Goal: Check status

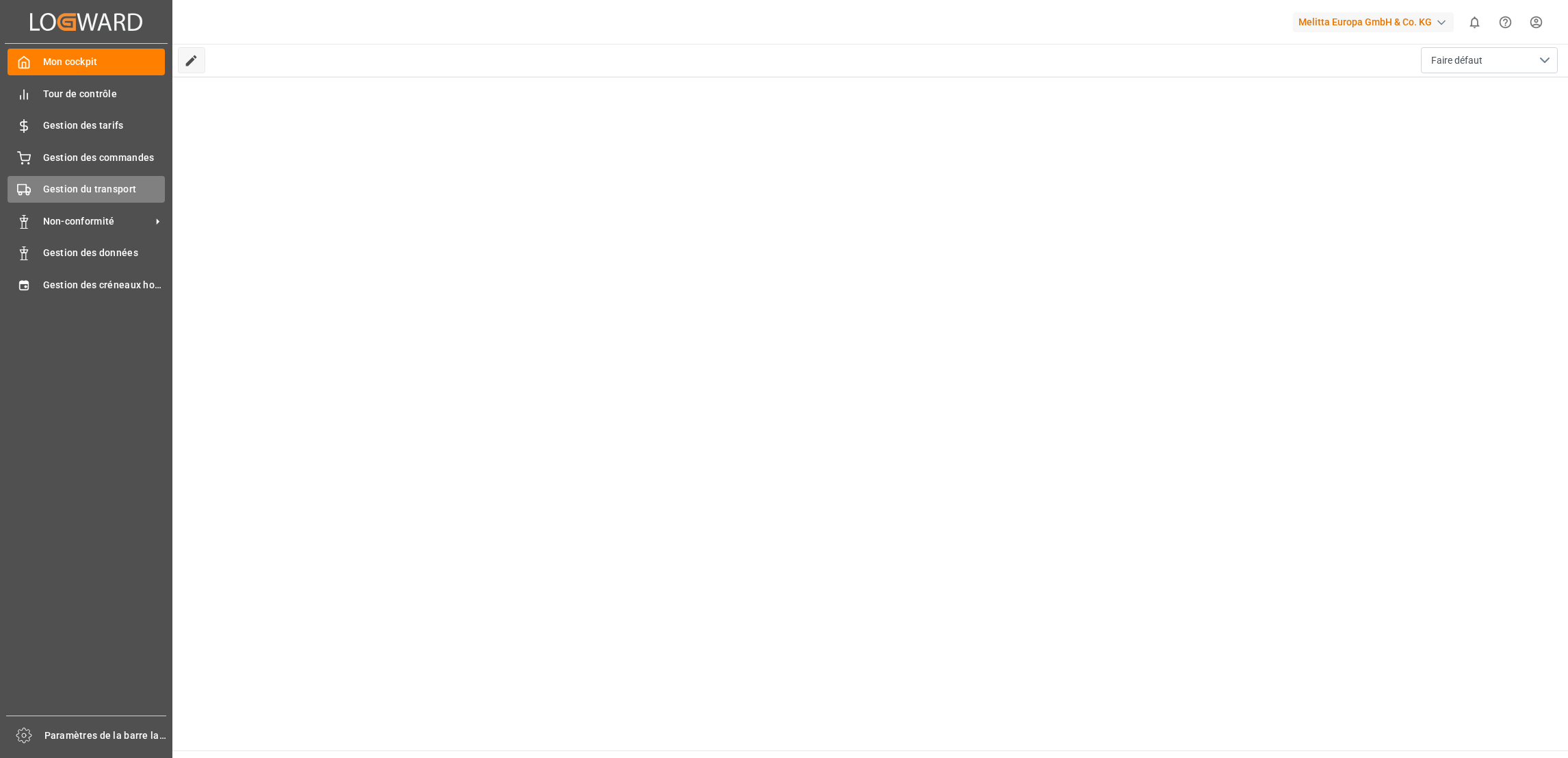
click at [84, 184] on span "Gestion du transport" at bounding box center [104, 189] width 123 height 14
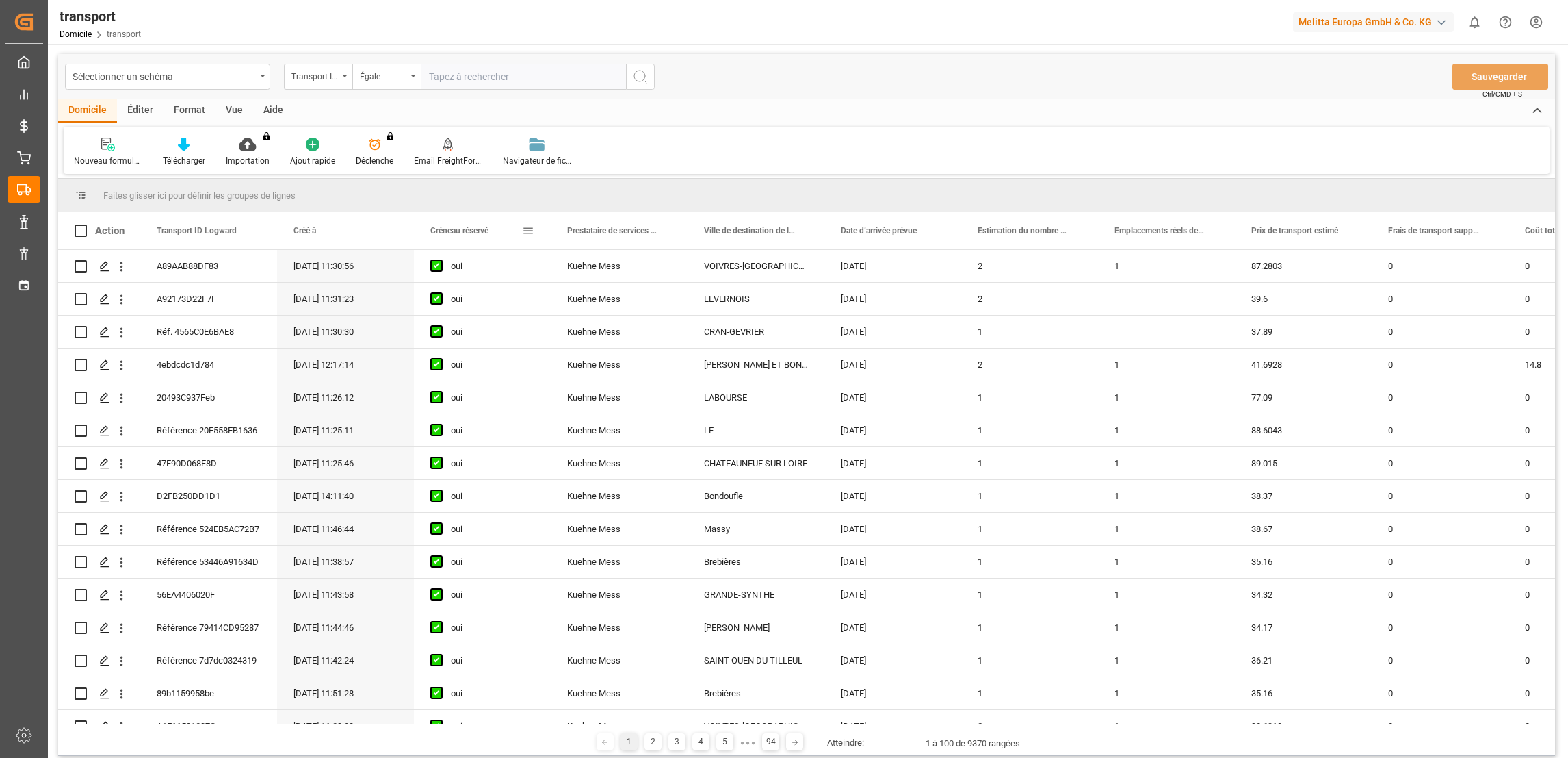
click at [527, 227] on span at bounding box center [528, 231] width 13 height 13
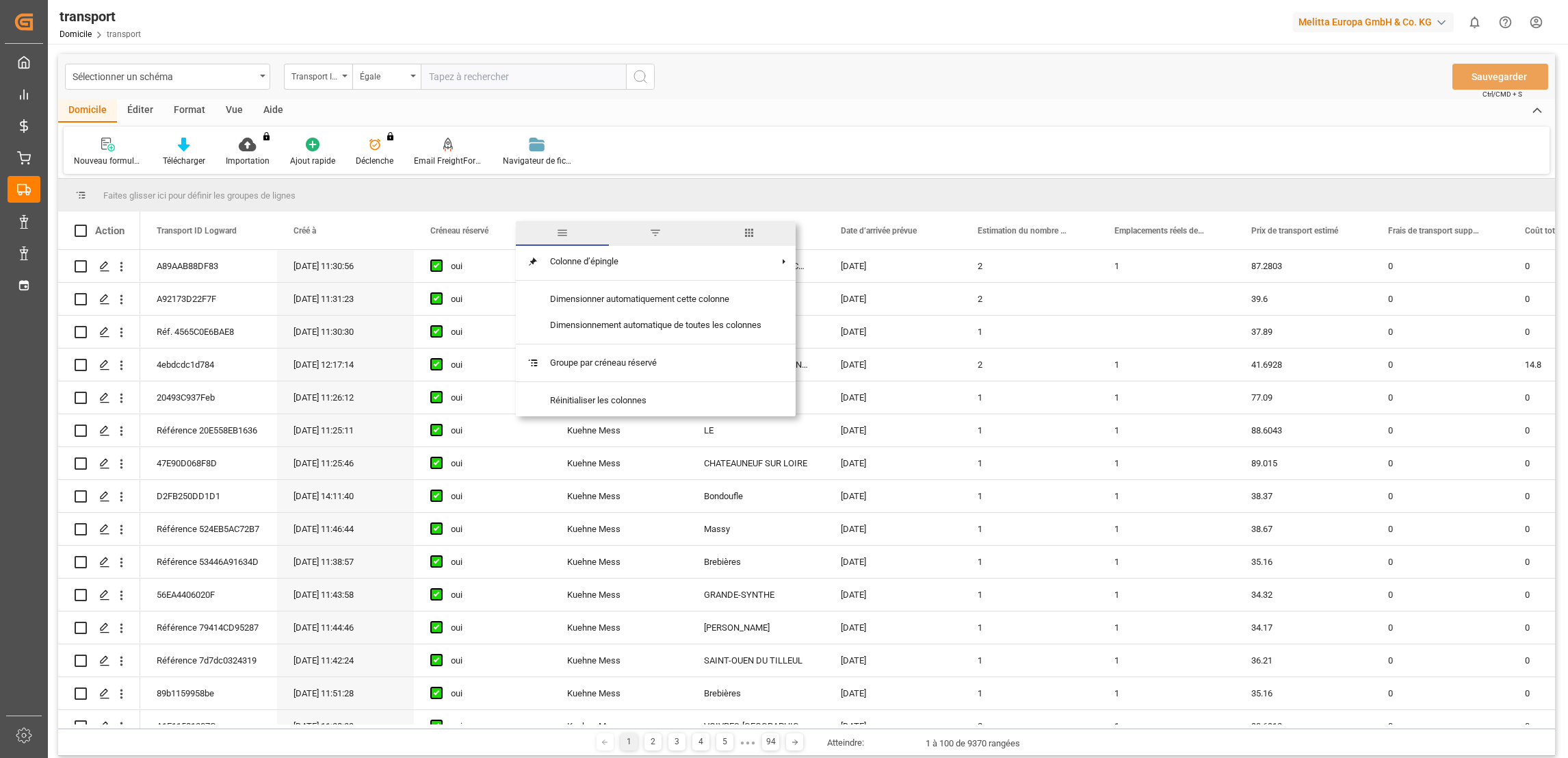
click at [656, 233] on span "filtre" at bounding box center [656, 233] width 13 height 13
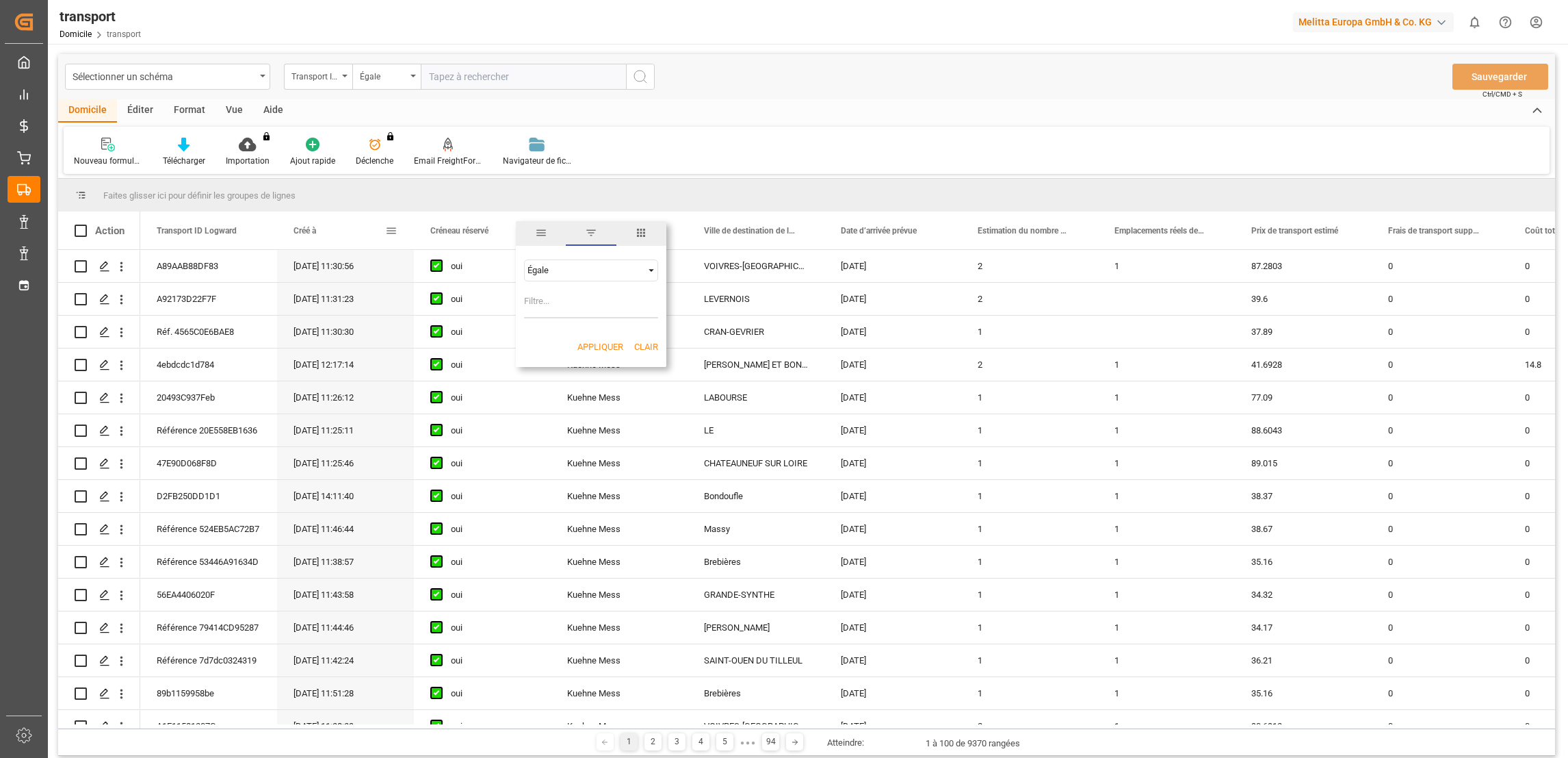
click at [394, 226] on span at bounding box center [391, 231] width 13 height 13
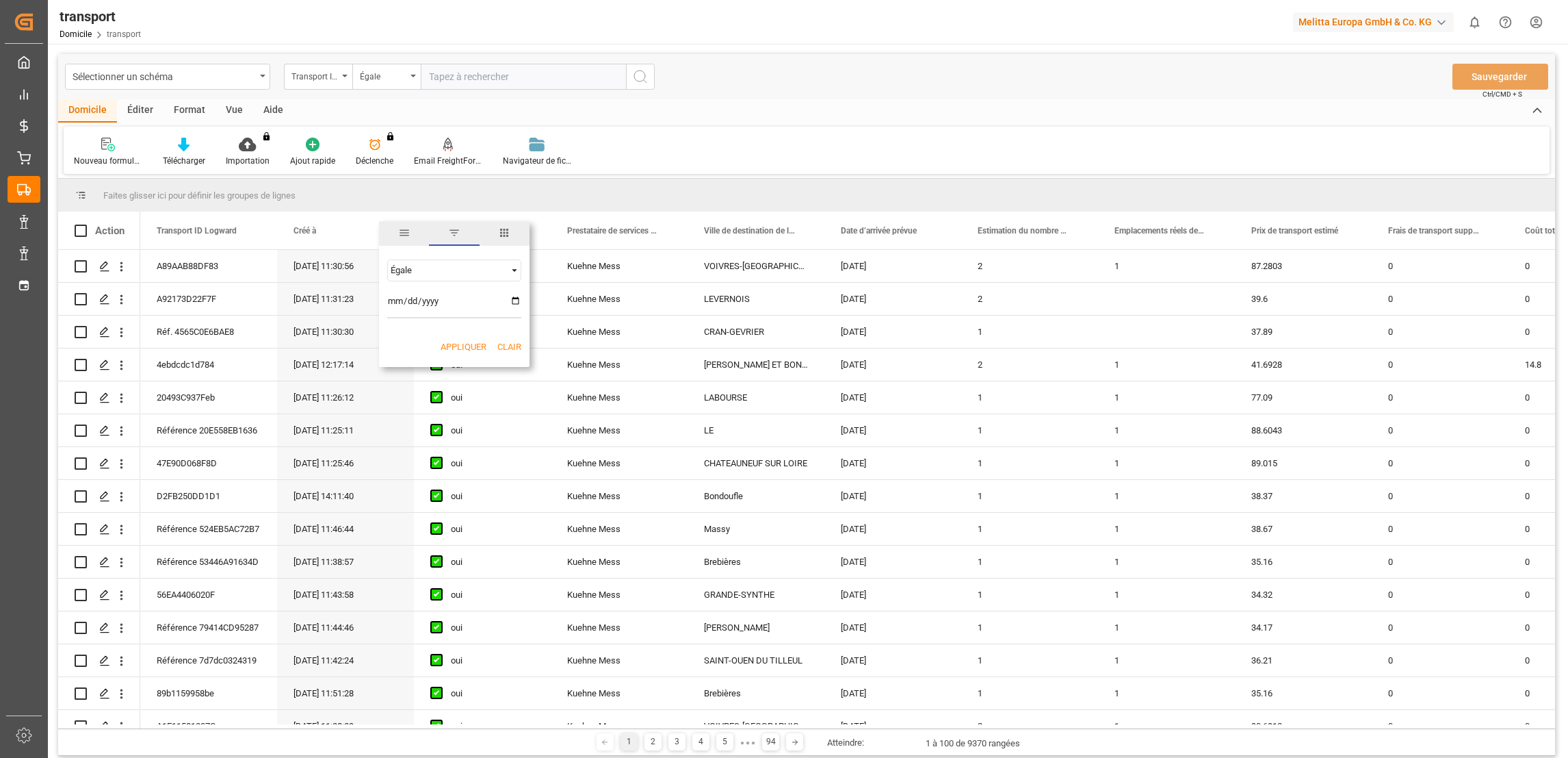
click at [518, 298] on input "date" at bounding box center [455, 305] width 134 height 28
type input "2025-10-07"
click at [474, 353] on div "Appliquer Clair" at bounding box center [454, 347] width 150 height 36
click at [474, 338] on div "Appliquer Clair" at bounding box center [454, 347] width 150 height 36
click at [477, 344] on button "Appliquer" at bounding box center [463, 347] width 46 height 13
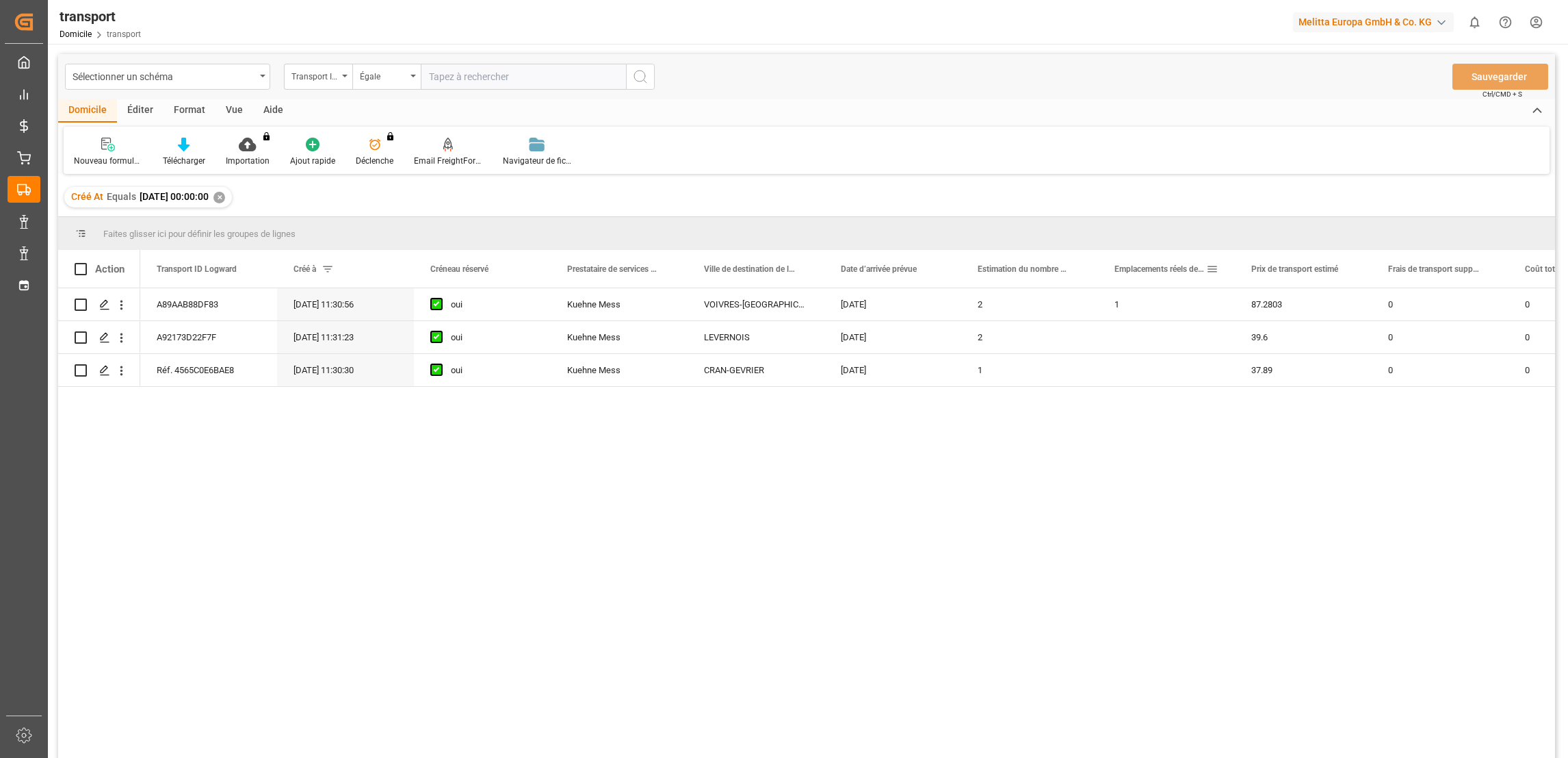
drag, startPoint x: 1159, startPoint y: 270, endPoint x: 1143, endPoint y: 485, distance: 215.6
click at [1143, 485] on div "A89AAB88DF83 07-10-2025 11:30:56 oui Kuehne Mess VOIVRES-LES-LE-MANS 14-10-2025…" at bounding box center [847, 527] width 1415 height 479
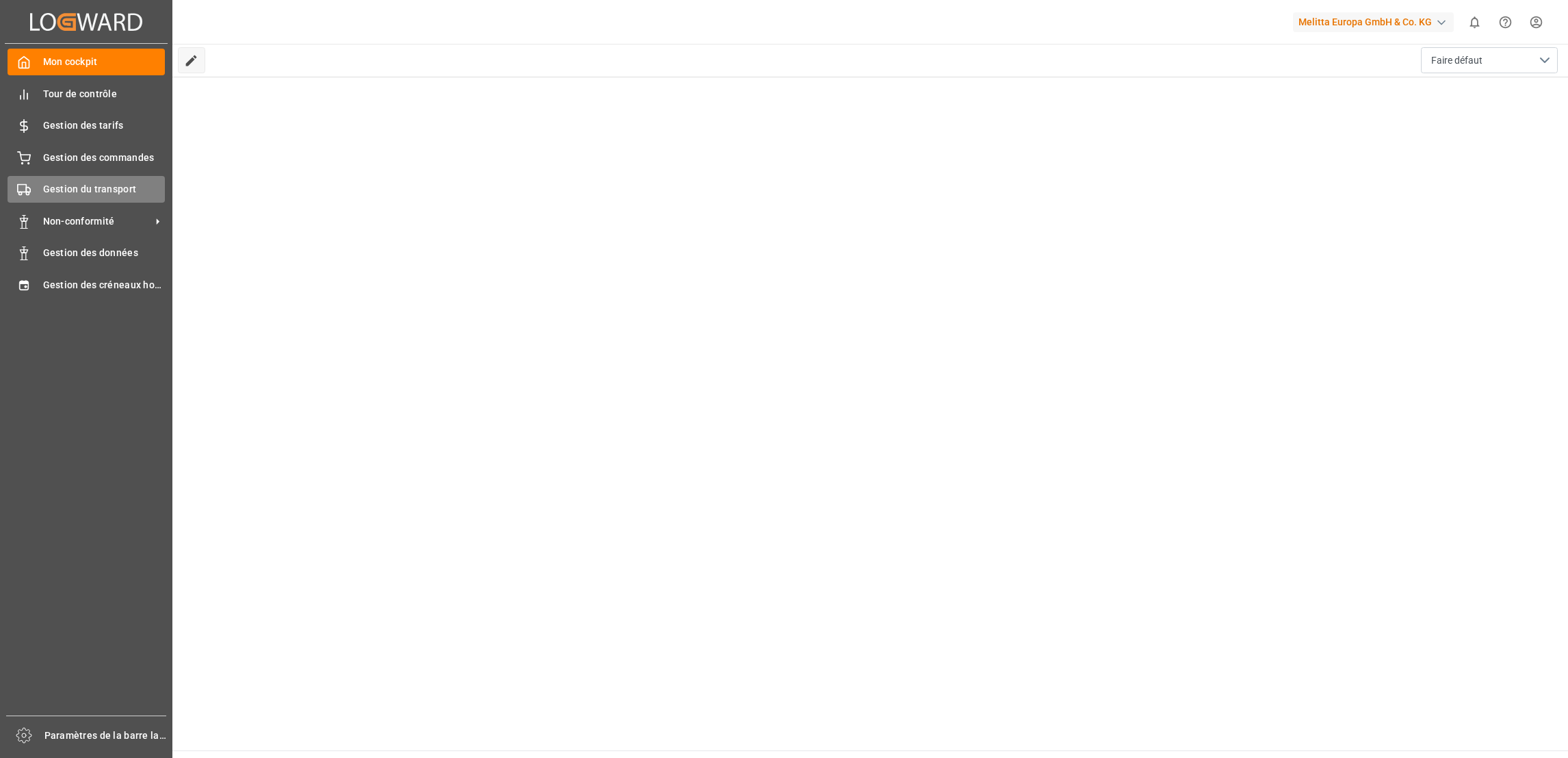
click at [116, 180] on div "Gestion du transport Gestion du transport" at bounding box center [86, 189] width 157 height 27
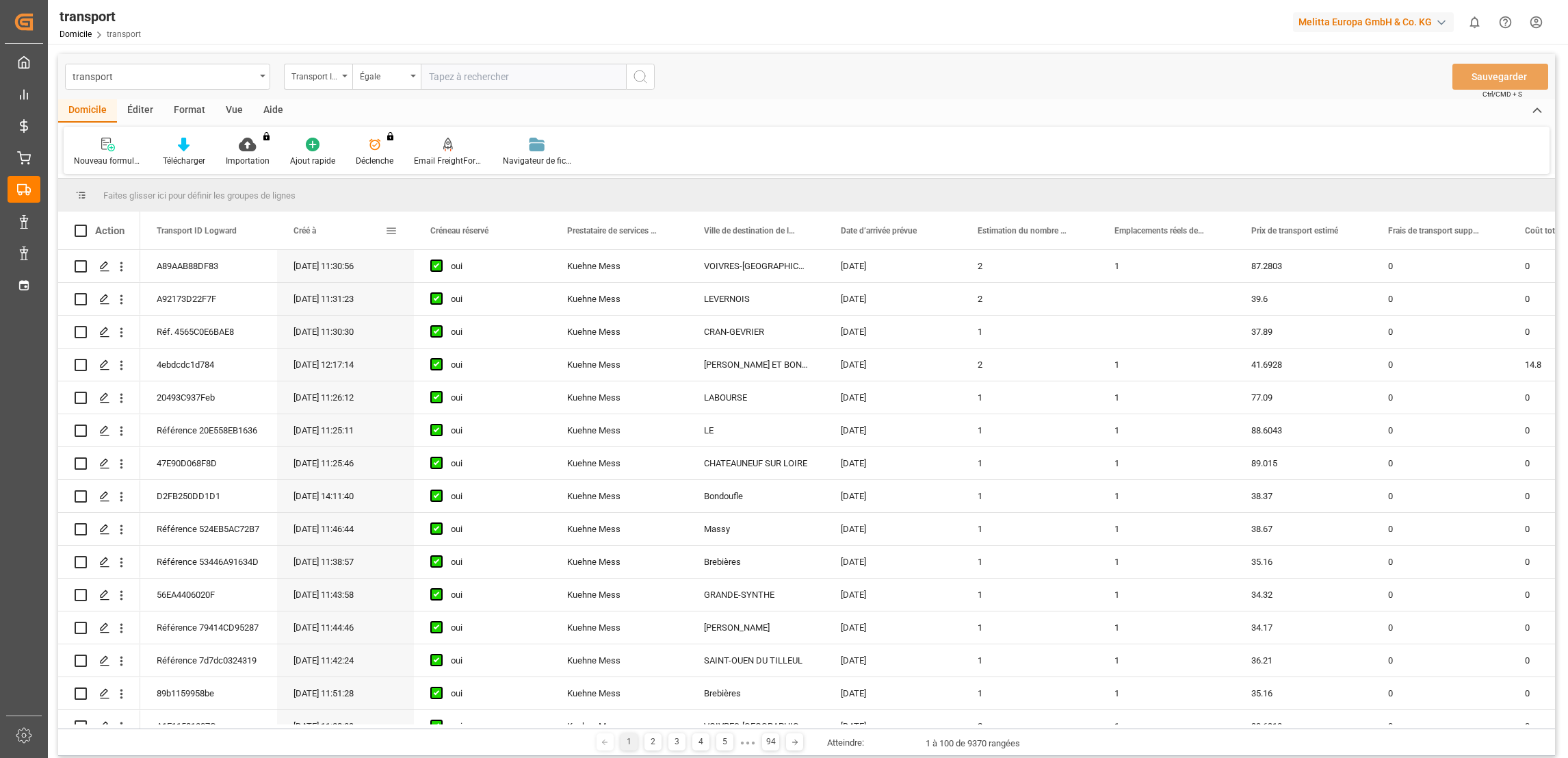
click at [395, 231] on span at bounding box center [391, 231] width 13 height 13
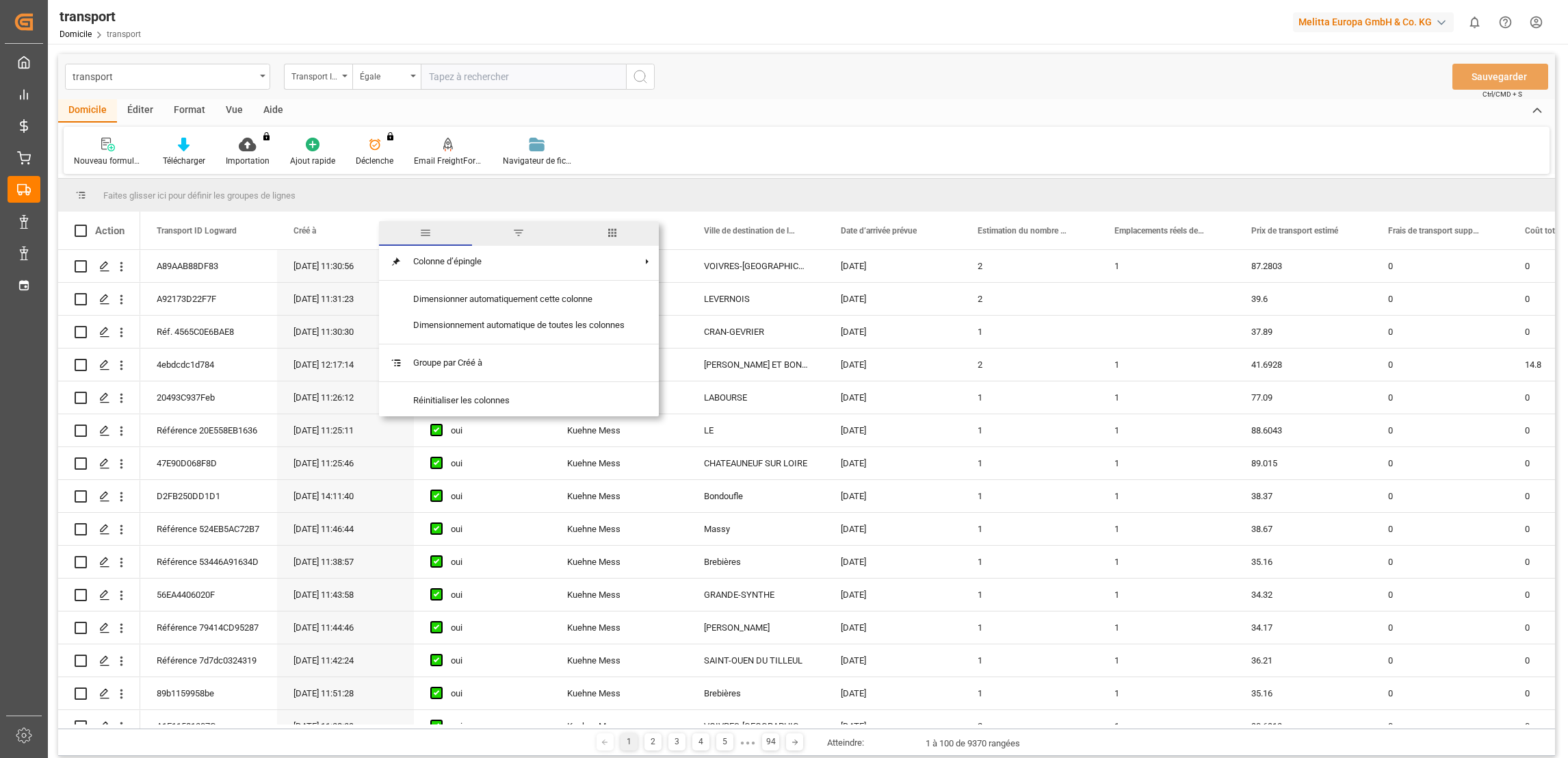
click at [522, 231] on span "filtre" at bounding box center [519, 233] width 13 height 13
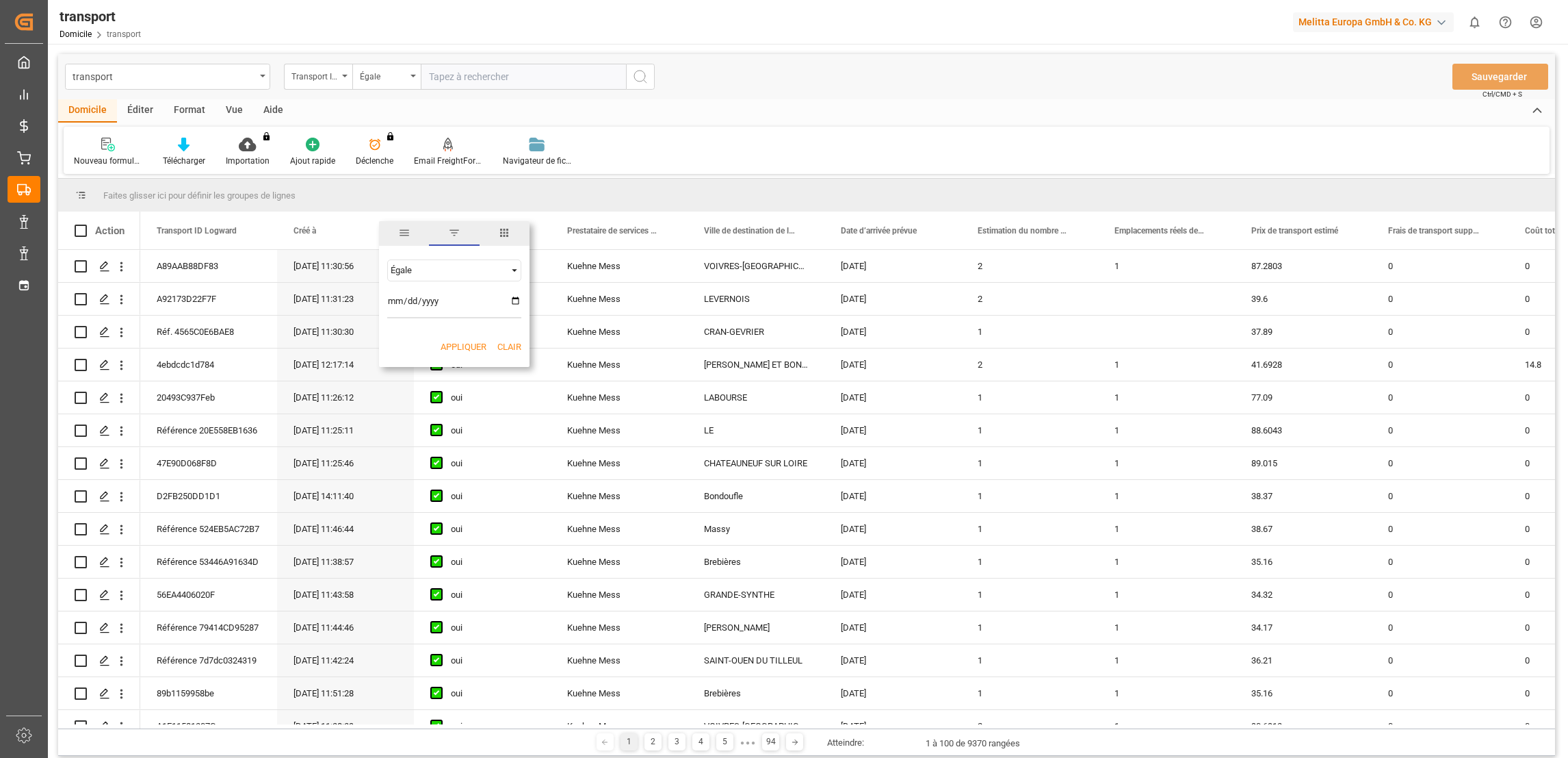
drag, startPoint x: 516, startPoint y: 298, endPoint x: 515, endPoint y: 316, distance: 18.0
click at [515, 298] on input "date" at bounding box center [455, 305] width 134 height 28
type input "2025-10-07"
click at [459, 344] on button "Appliquer" at bounding box center [463, 347] width 46 height 13
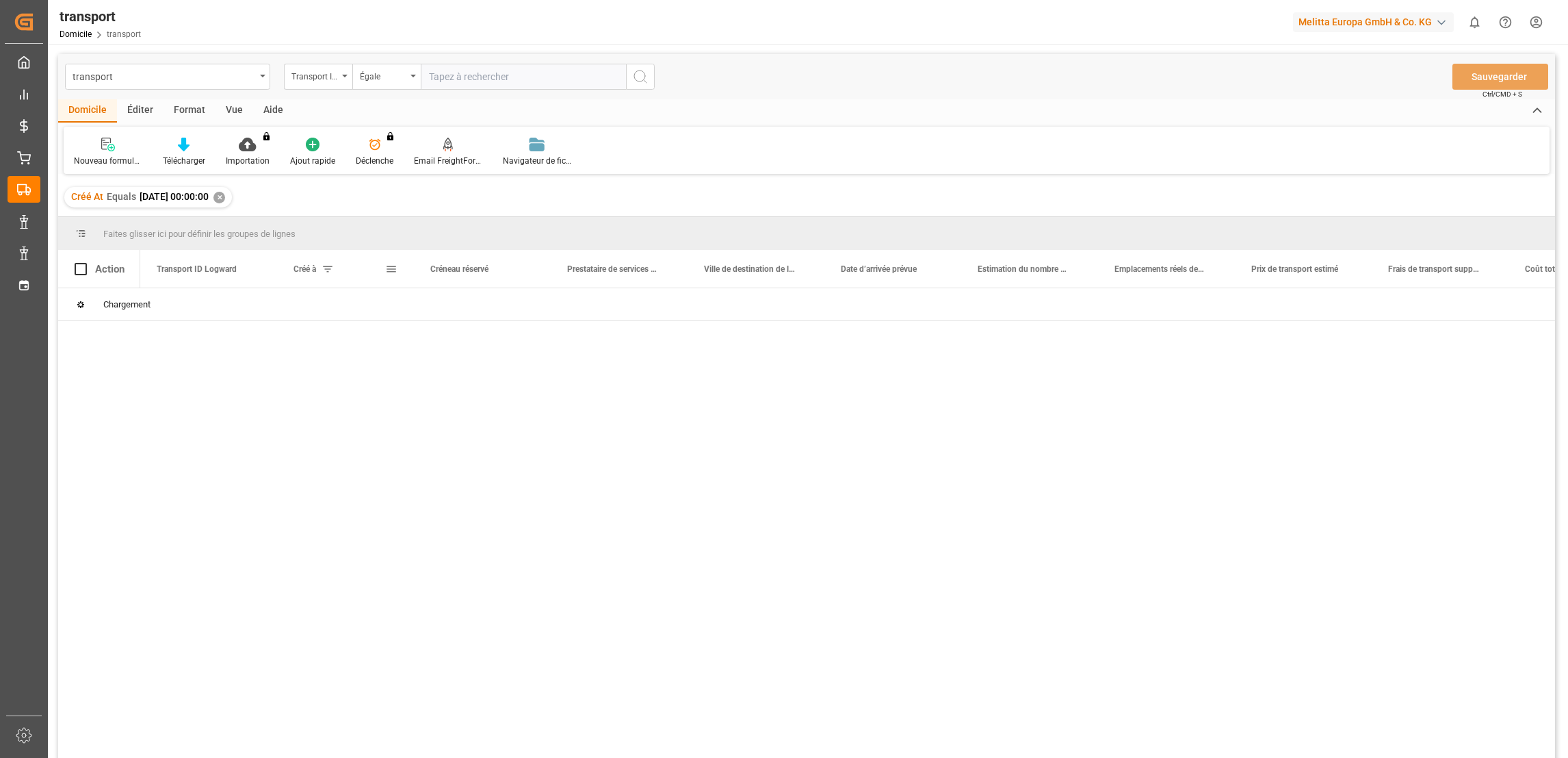
click at [326, 266] on span at bounding box center [328, 269] width 13 height 13
